Goal: Navigation & Orientation: Find specific page/section

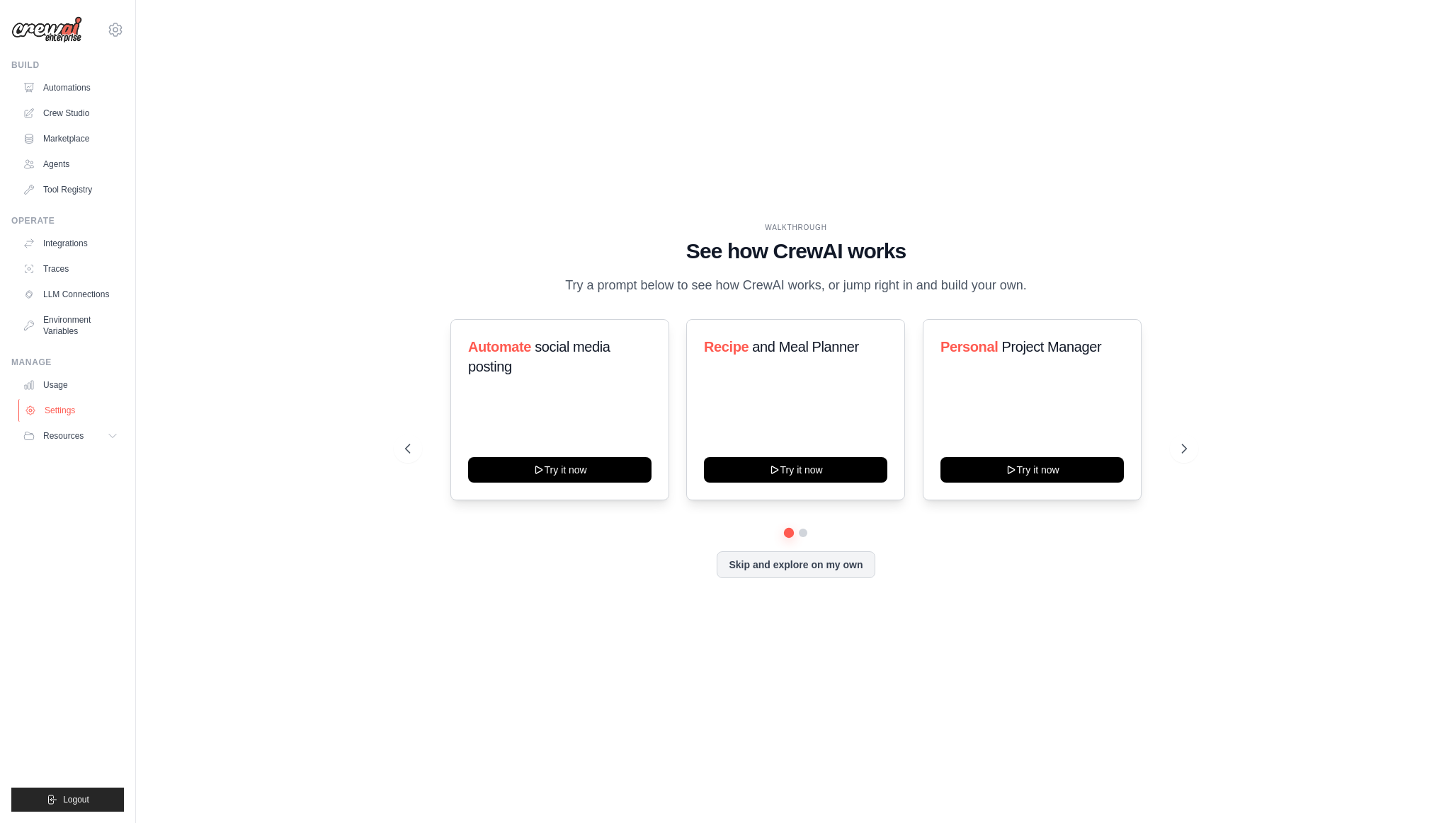
click at [62, 412] on link "Settings" at bounding box center [72, 410] width 107 height 23
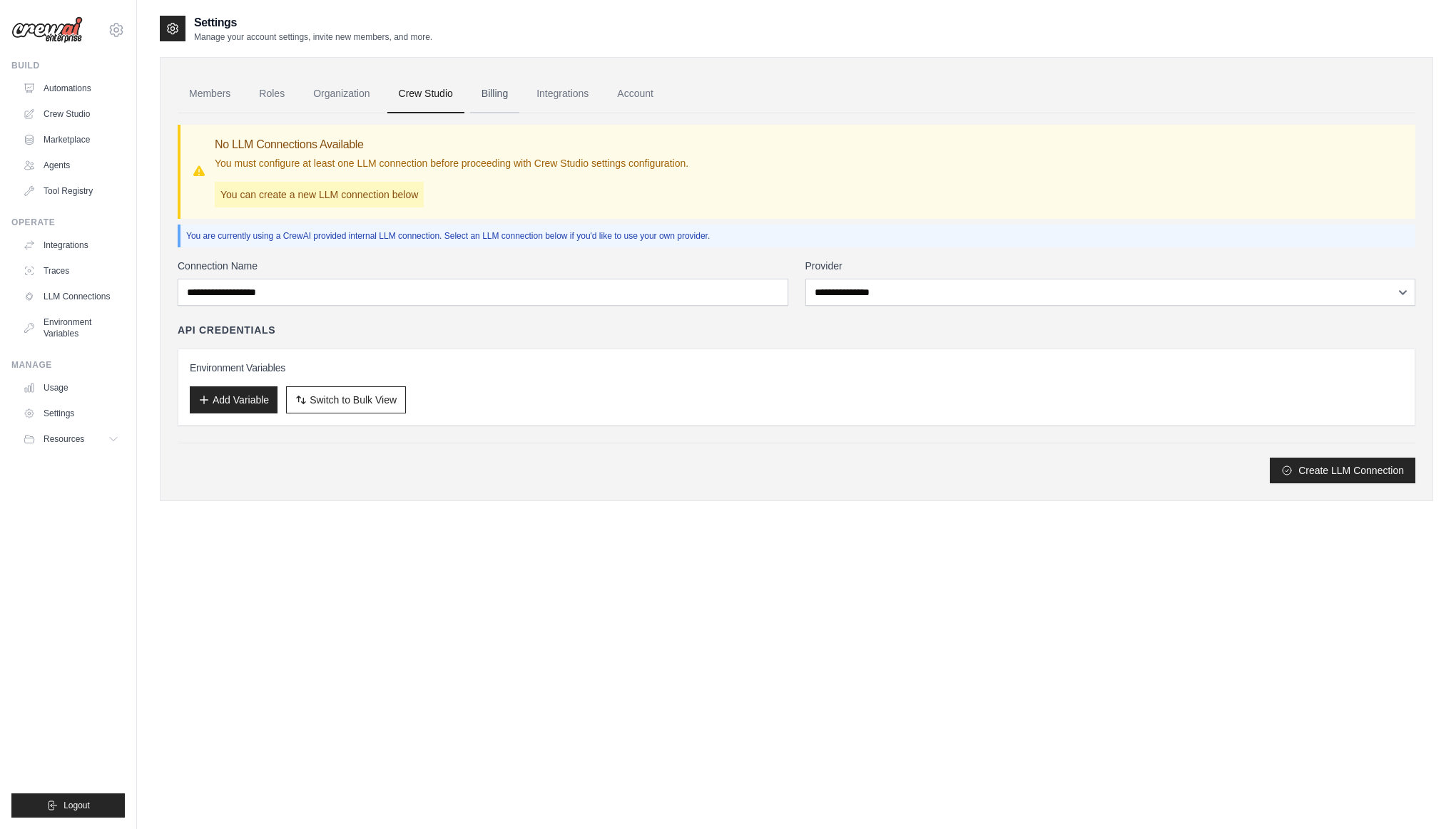
click at [483, 98] on link "Billing" at bounding box center [495, 94] width 50 height 39
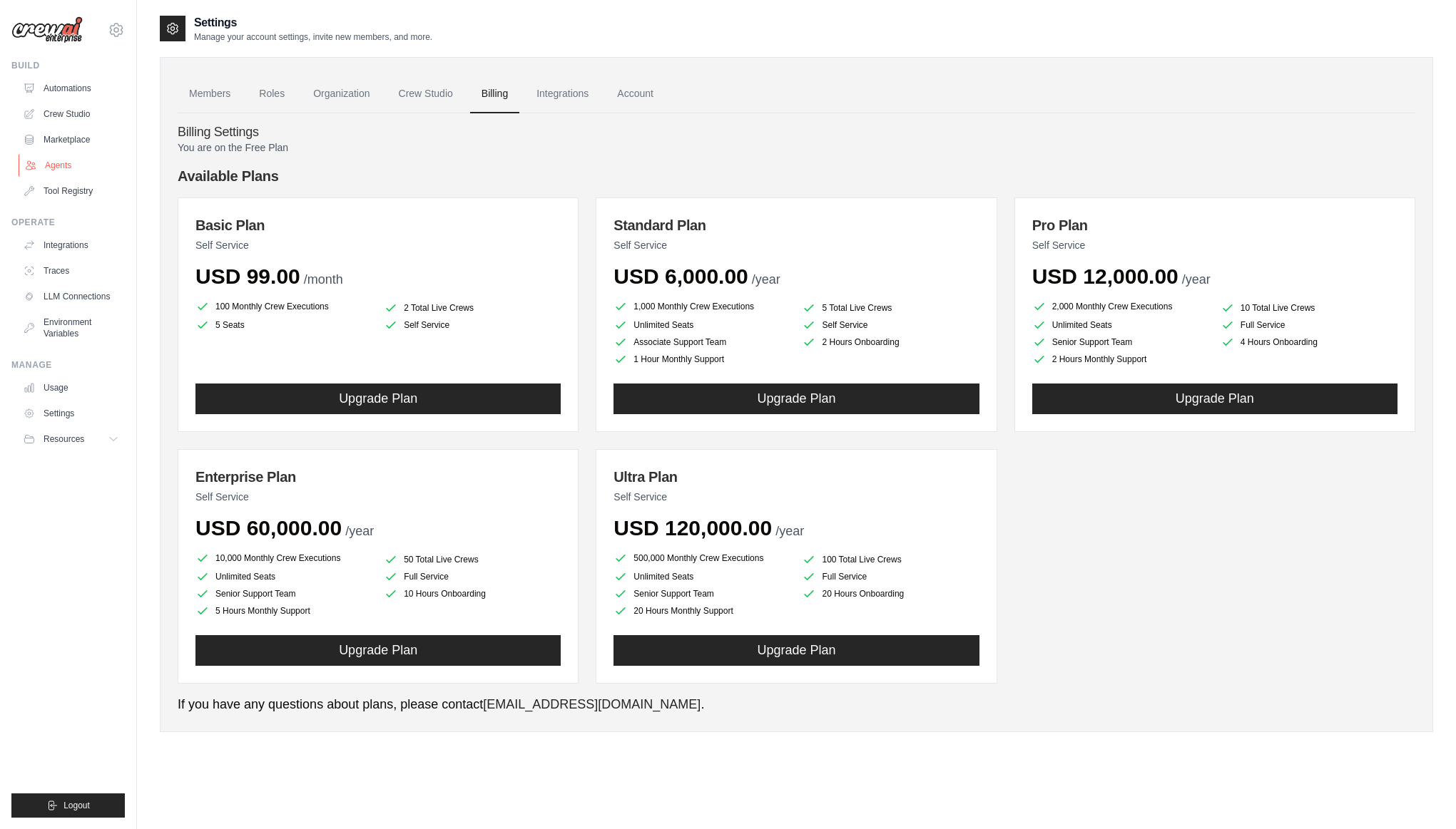
click at [61, 166] on link "Agents" at bounding box center [72, 165] width 108 height 23
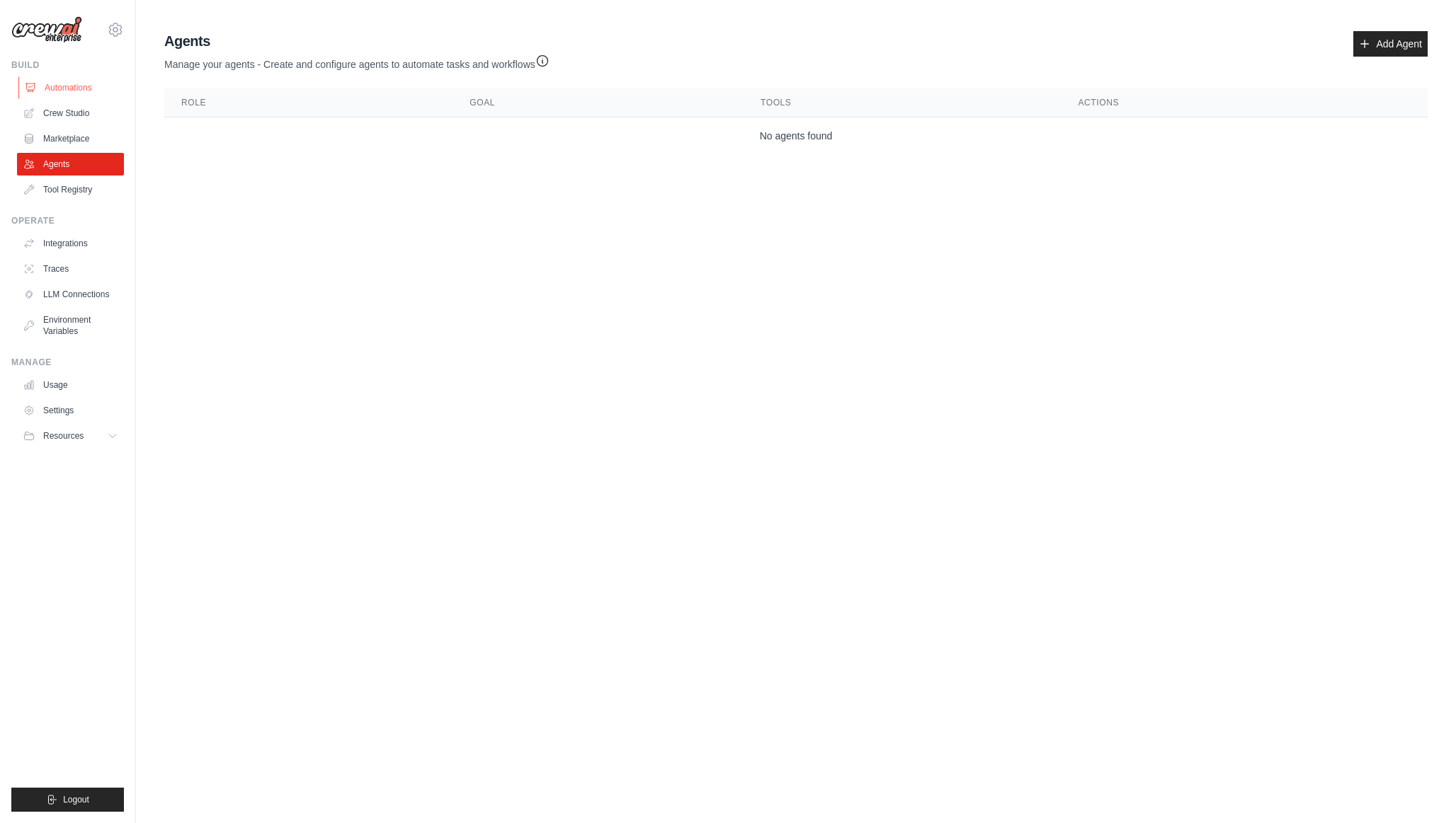
click at [73, 90] on link "Automations" at bounding box center [72, 88] width 107 height 23
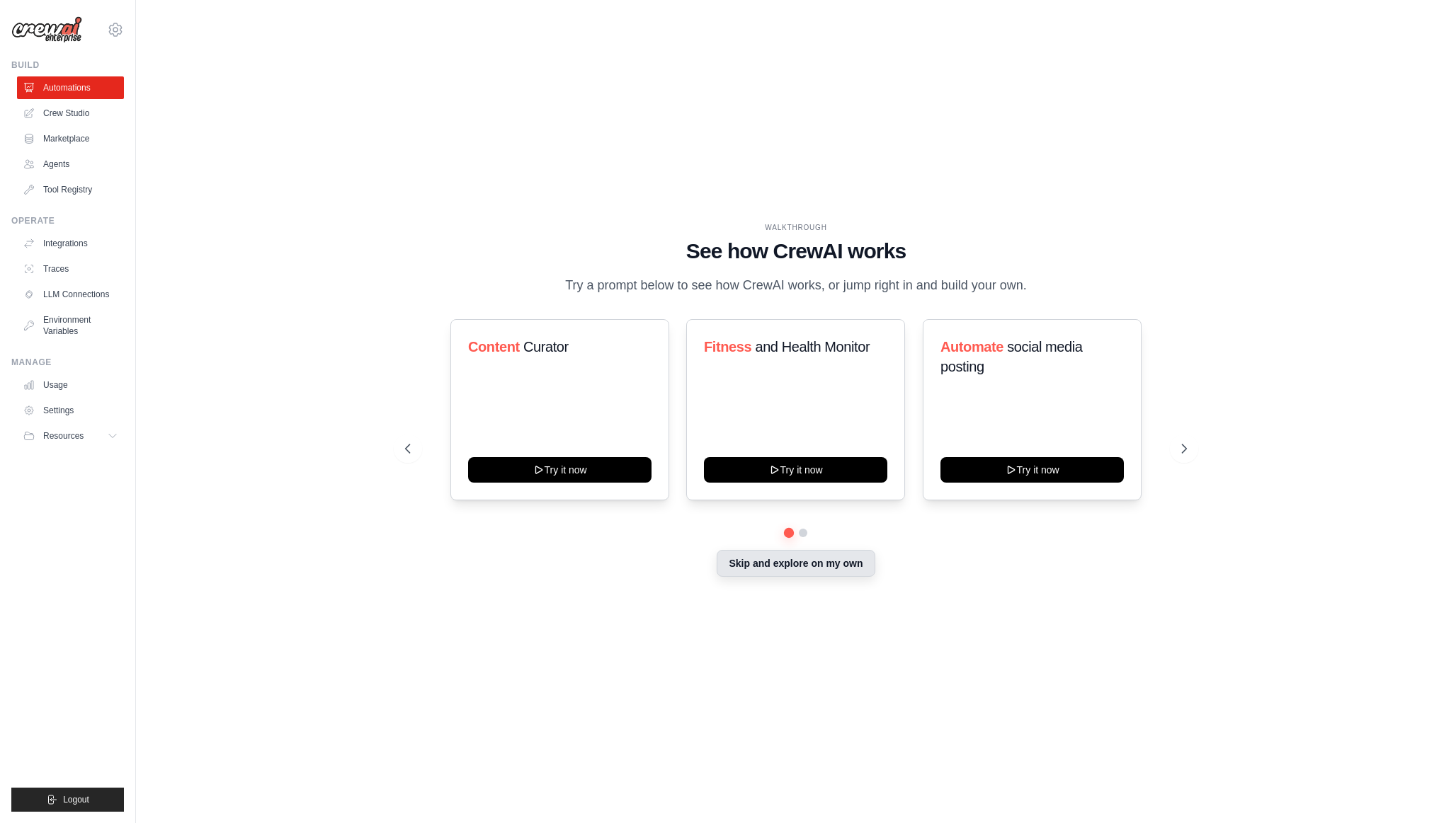
click at [776, 567] on button "Skip and explore on my own" at bounding box center [795, 563] width 158 height 27
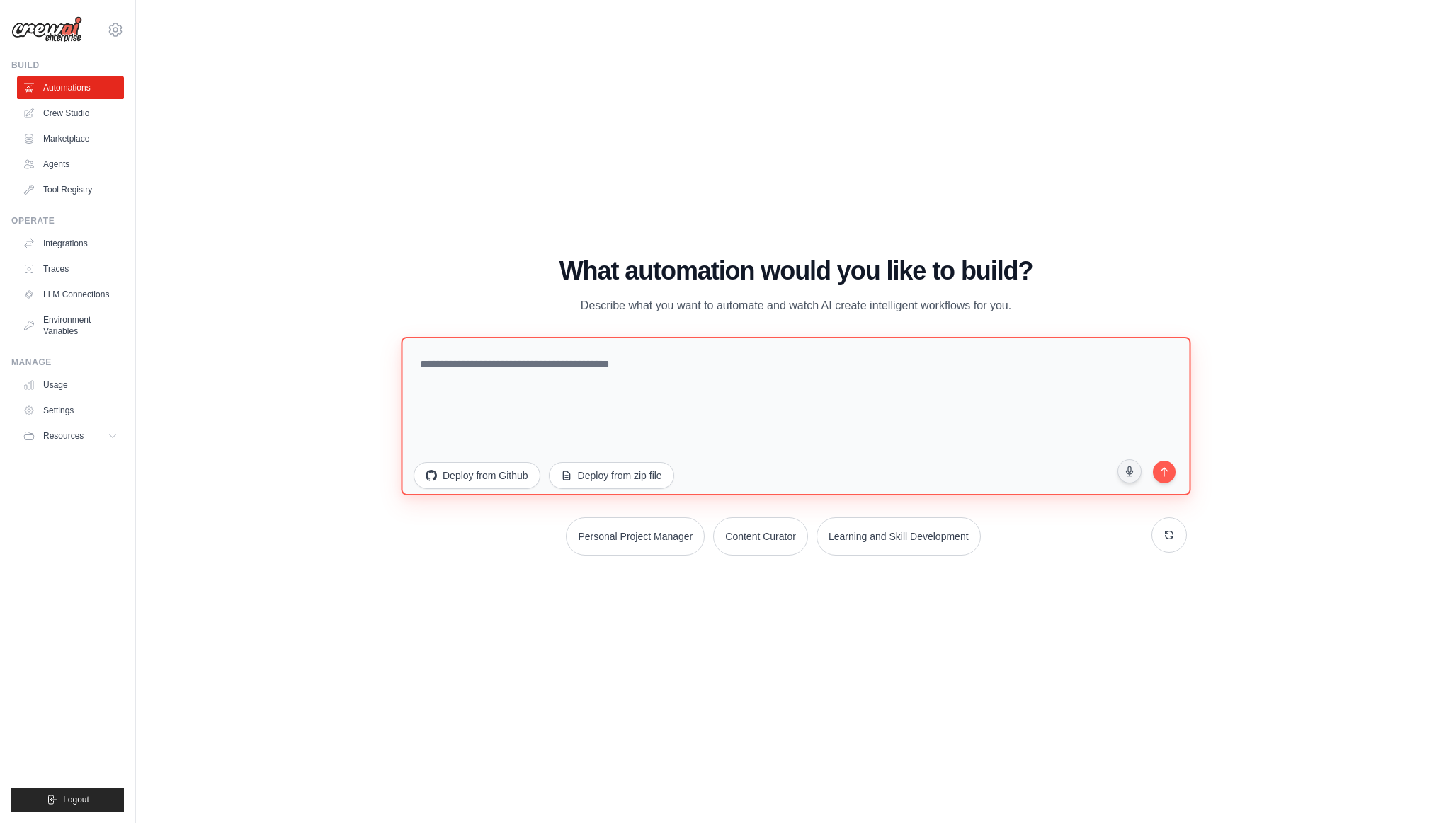
click at [478, 371] on textarea at bounding box center [796, 416] width 790 height 159
